Goal: Register for event/course

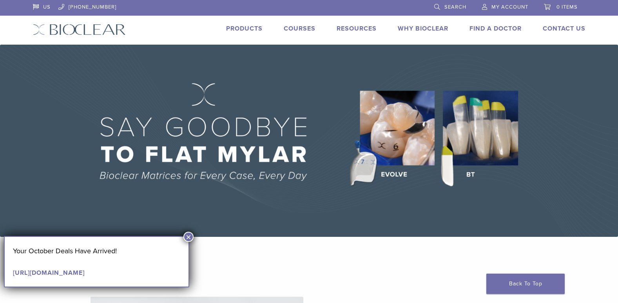
click at [293, 29] on link "Courses" at bounding box center [300, 29] width 32 height 8
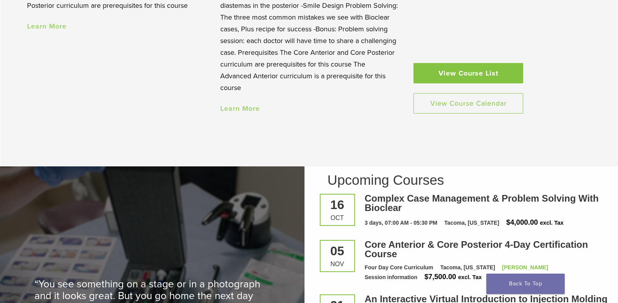
scroll to position [901, 0]
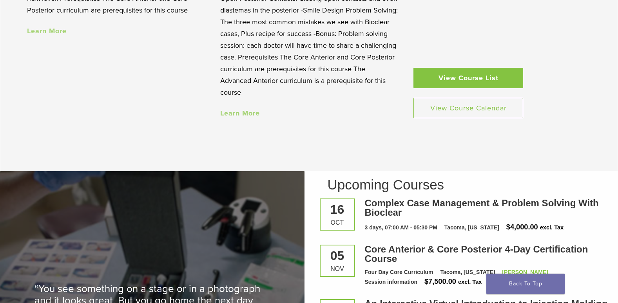
click at [479, 78] on link "View Course List" at bounding box center [468, 78] width 110 height 20
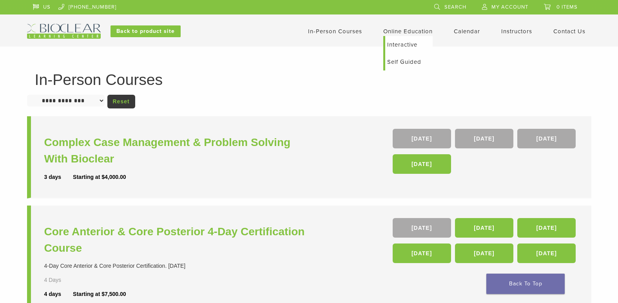
click at [406, 33] on link "Online Education" at bounding box center [407, 31] width 49 height 7
click at [396, 47] on link "Interactive" at bounding box center [408, 44] width 47 height 17
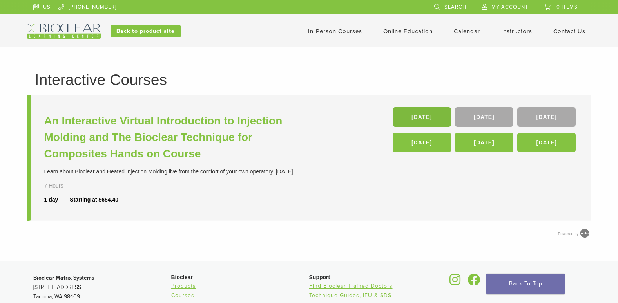
click at [418, 117] on link "21 Nov" at bounding box center [421, 117] width 58 height 20
click at [488, 121] on link "22 Nov" at bounding box center [484, 117] width 58 height 20
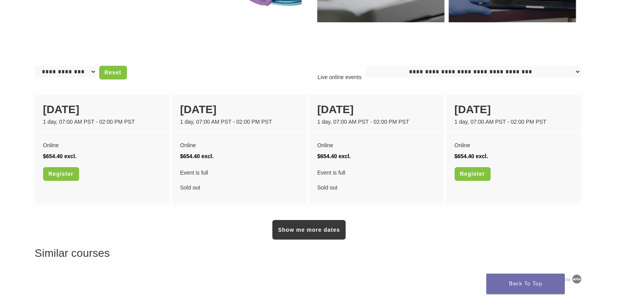
scroll to position [587, 0]
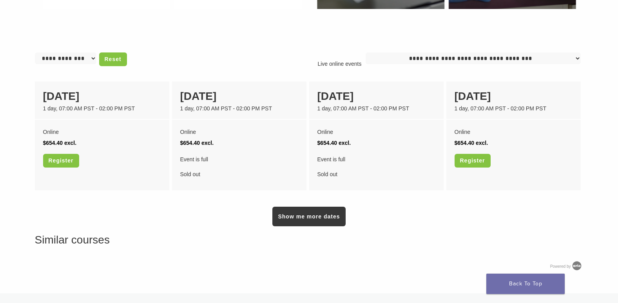
click at [412, 244] on h3 "Similar courses" at bounding box center [309, 240] width 548 height 16
click at [287, 225] on link "Show me more dates" at bounding box center [308, 217] width 73 height 20
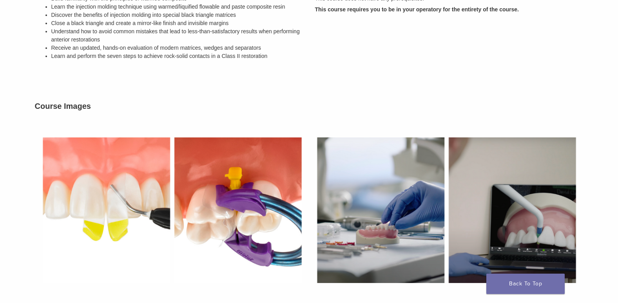
scroll to position [0, 0]
